Goal: Navigation & Orientation: Find specific page/section

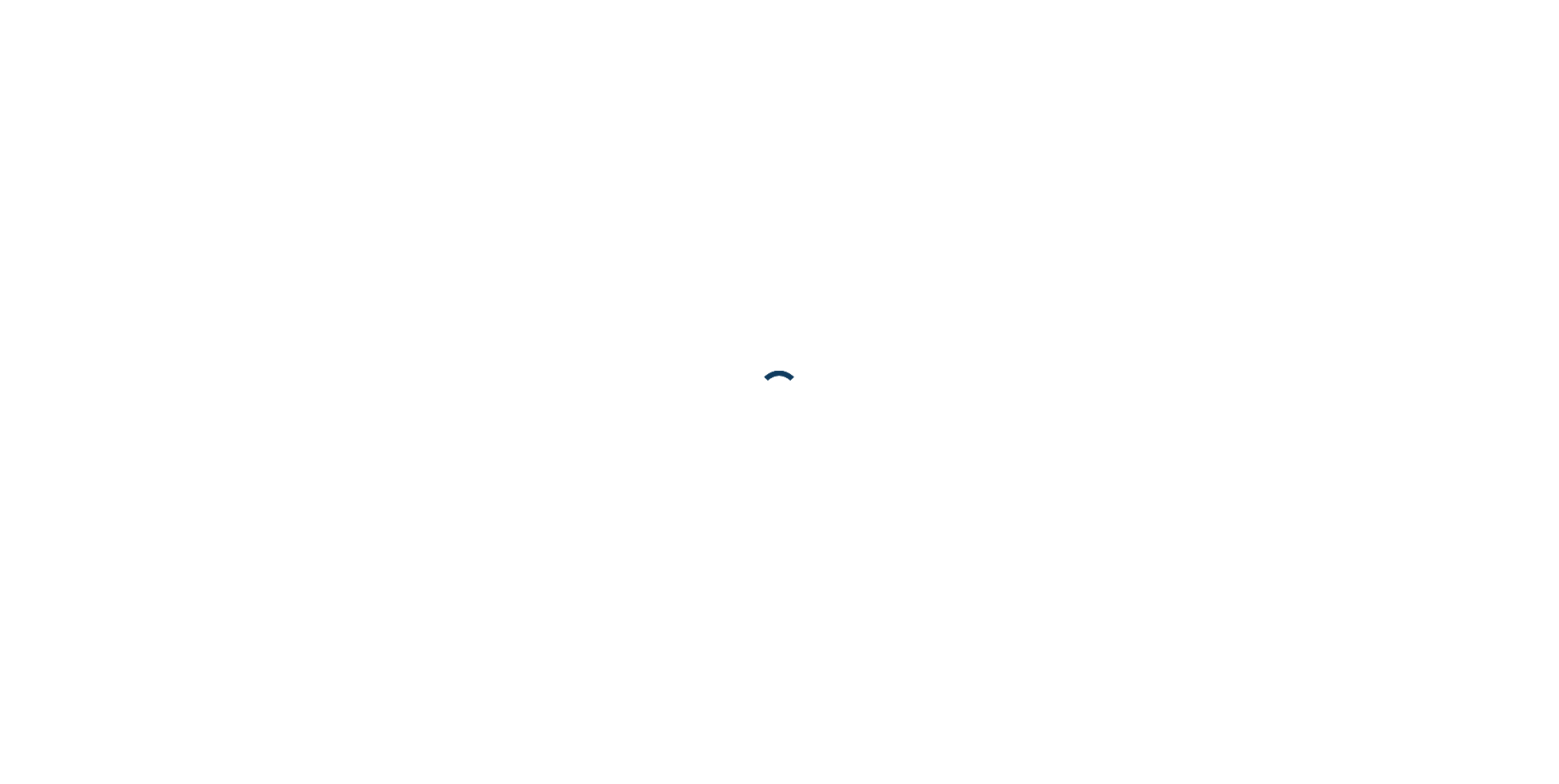
click at [587, 475] on body at bounding box center [780, 392] width 1559 height 784
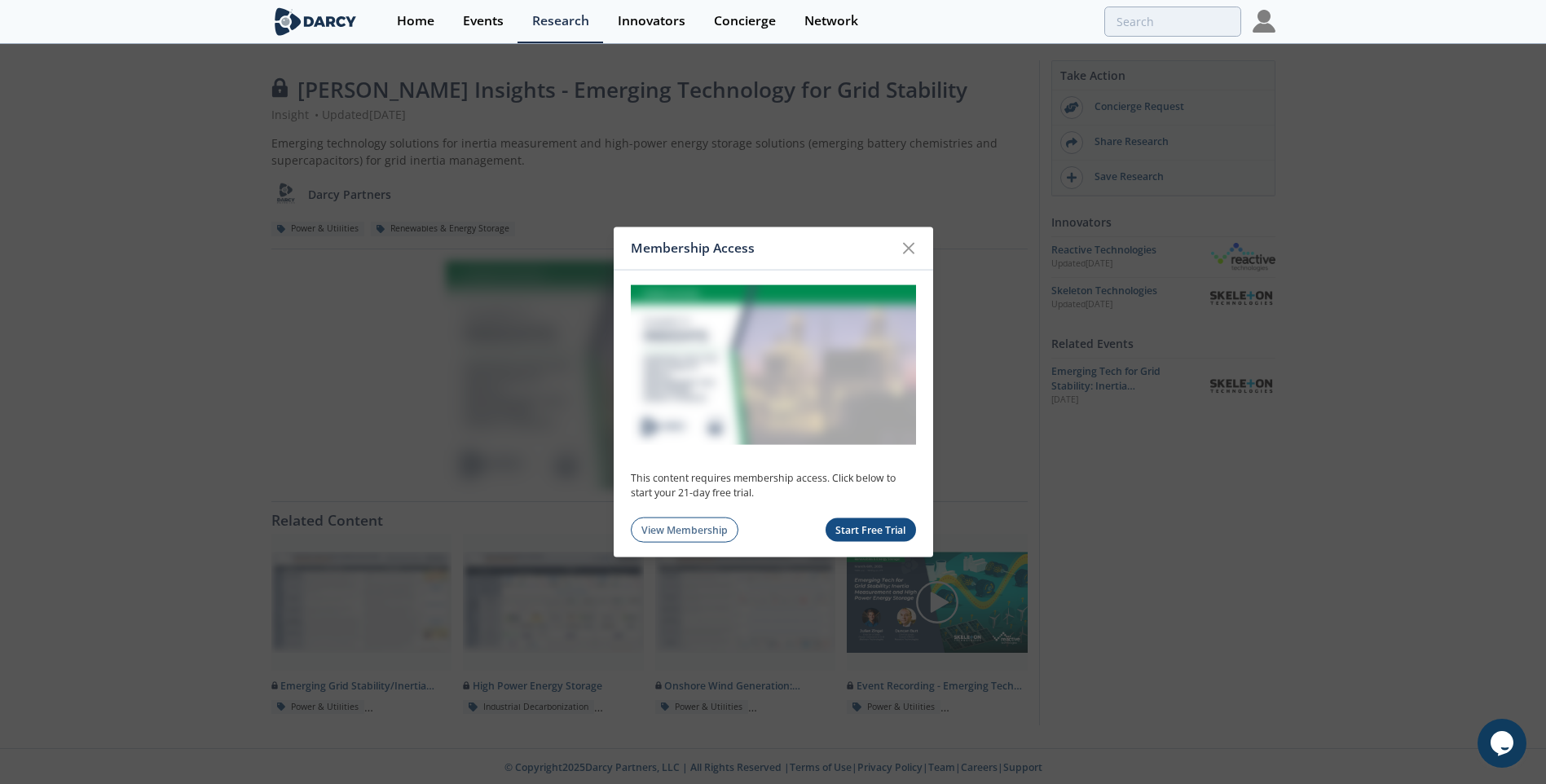
drag, startPoint x: 904, startPoint y: 251, endPoint x: 1176, endPoint y: 20, distance: 356.9
click at [907, 249] on icon at bounding box center [909, 249] width 20 height 20
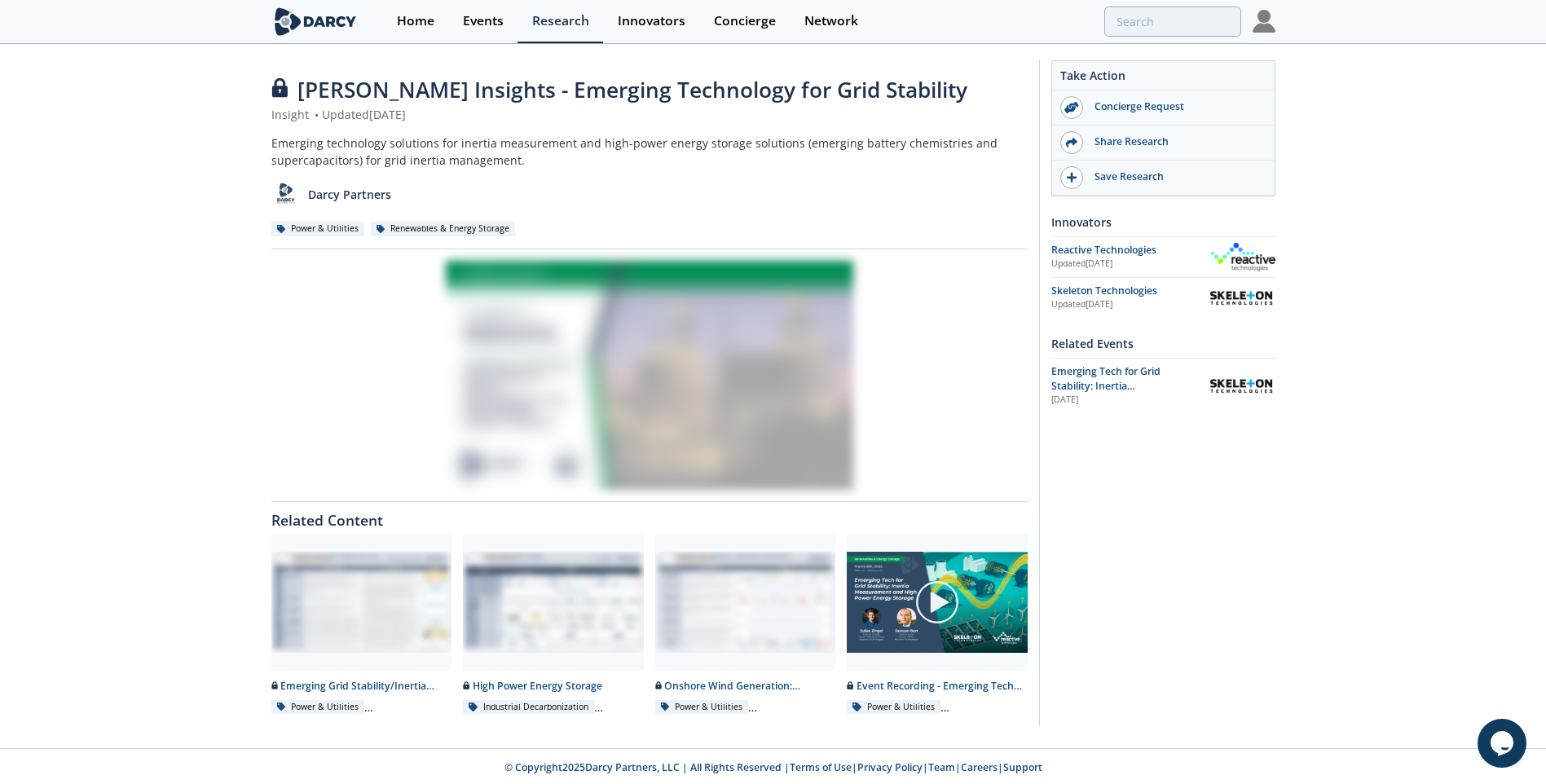
click at [1267, 24] on img at bounding box center [1264, 21] width 23 height 23
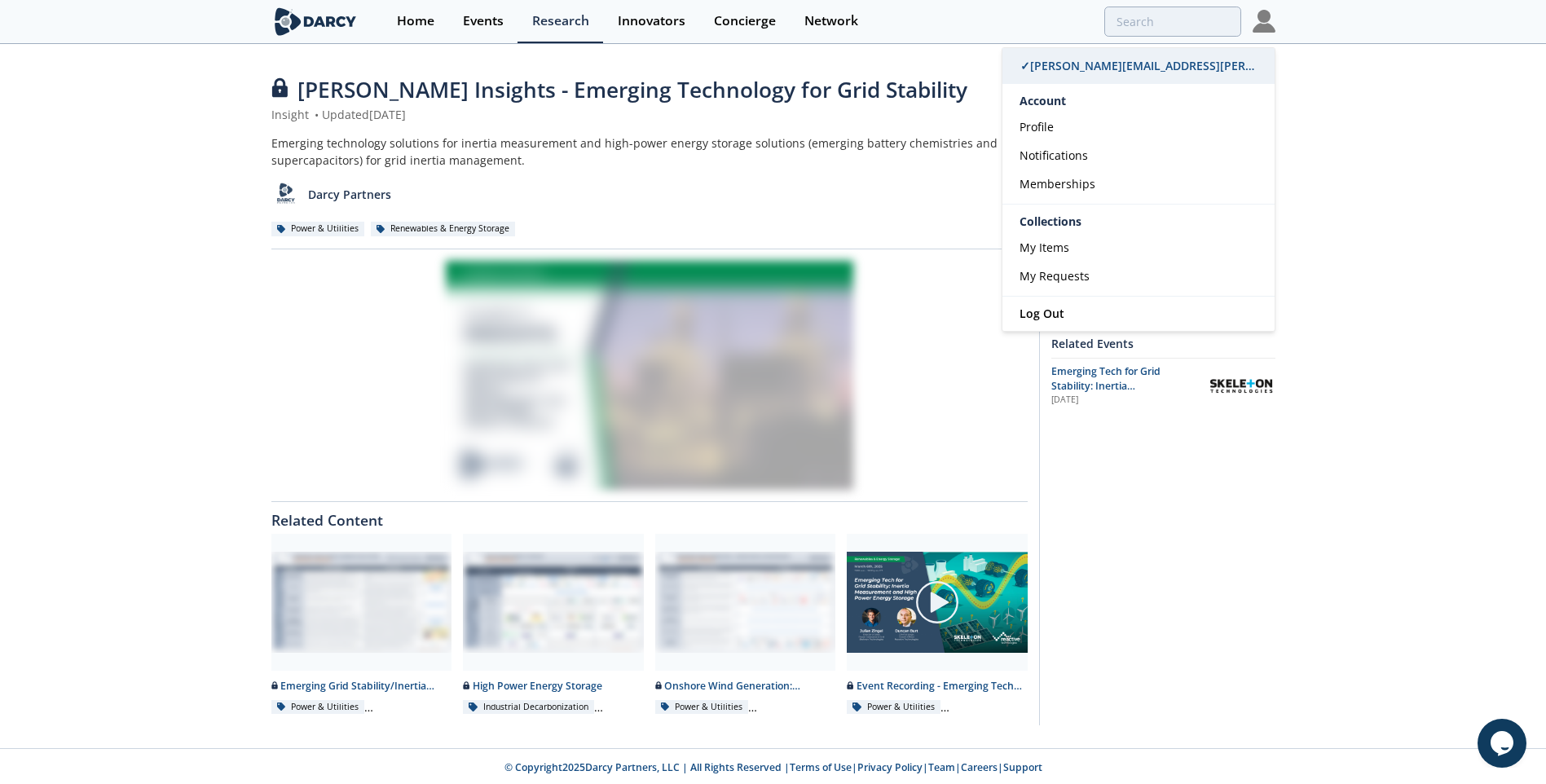
click at [1062, 62] on span "✓ [PERSON_NAME][EMAIL_ADDRESS][PERSON_NAME][PERSON_NAME][DOMAIN_NAME]" at bounding box center [1259, 65] width 478 height 16
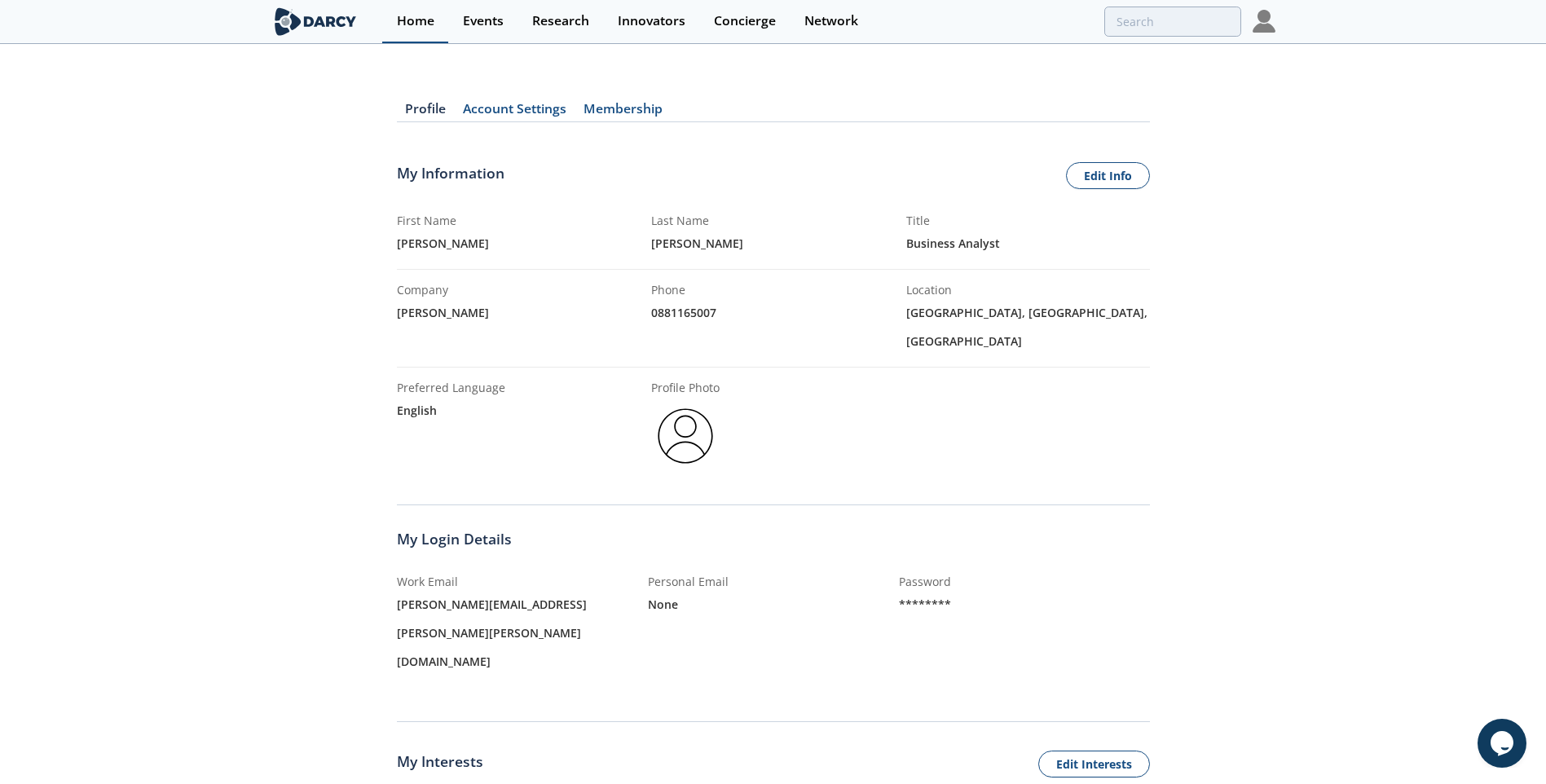
click at [418, 21] on div "Home" at bounding box center [416, 21] width 38 height 13
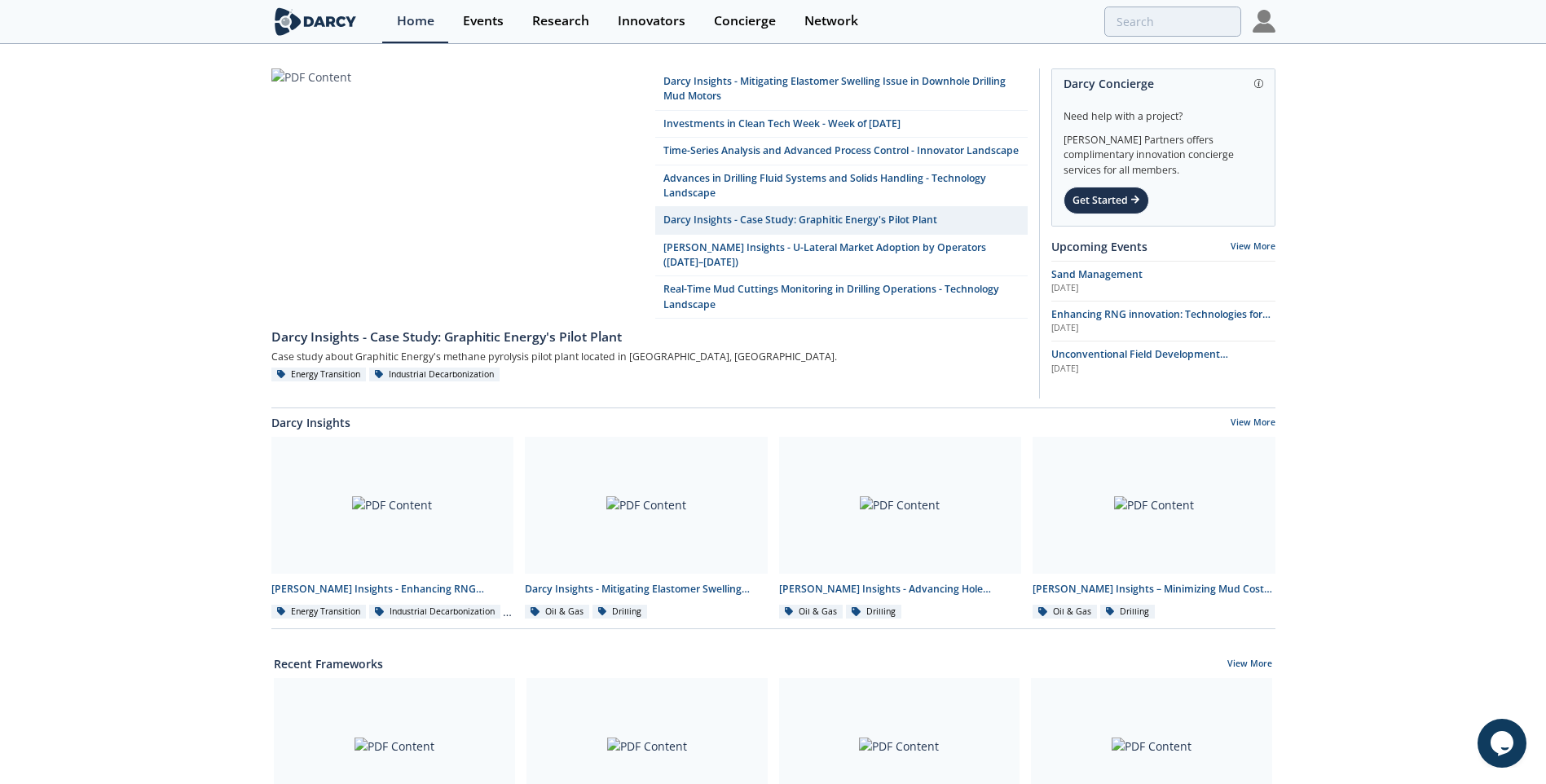
click at [160, 384] on div "[PERSON_NAME] Insights - Mitigating Elastomer Swelling Issue in Downhole Drilli…" at bounding box center [773, 742] width 1546 height 1394
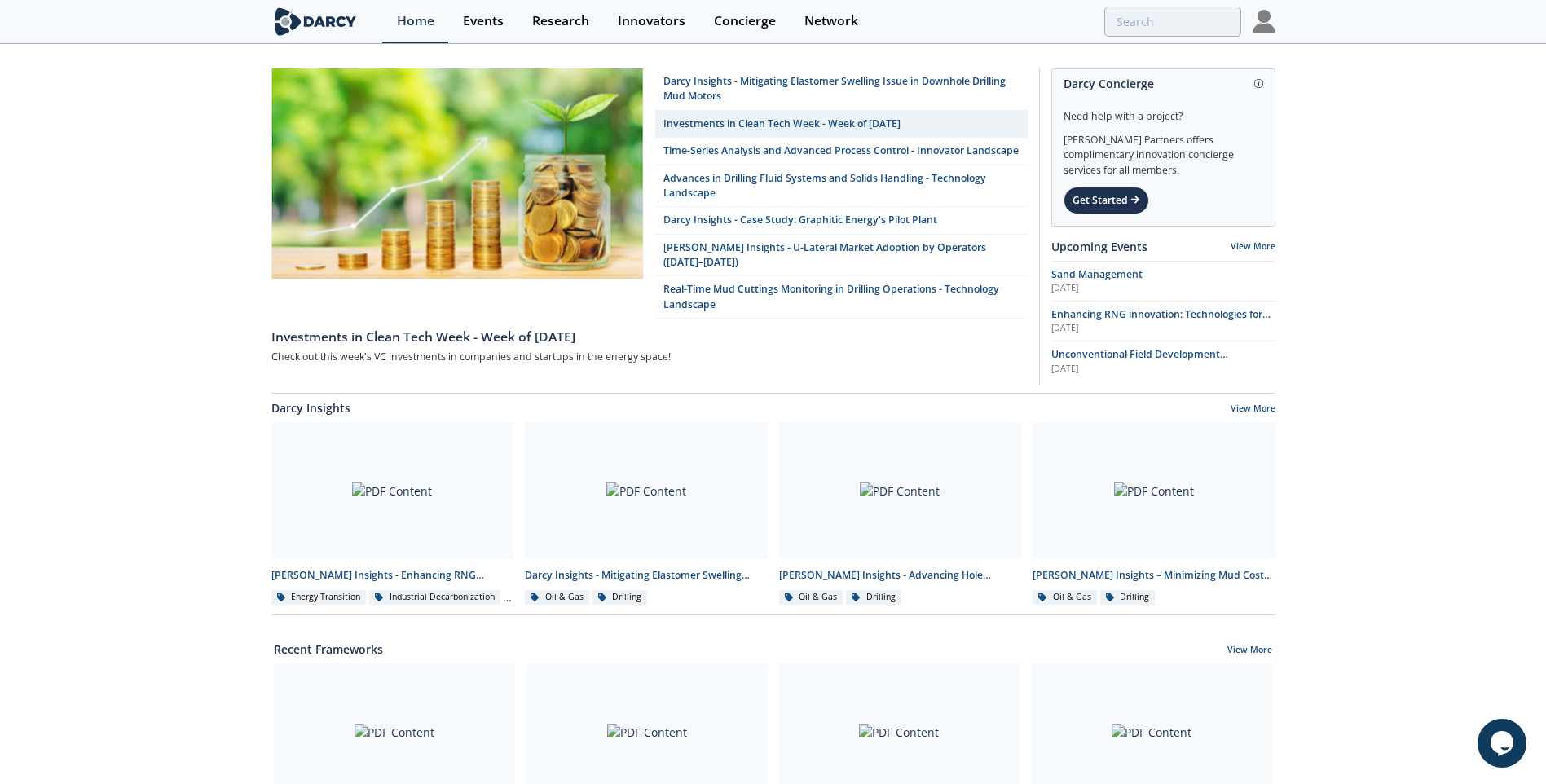
click at [1517, 75] on div "[PERSON_NAME] Insights - Mitigating Elastomer Swelling Issue in Downhole Drilli…" at bounding box center [773, 735] width 1546 height 1380
